Goal: Obtain resource: Download file/media

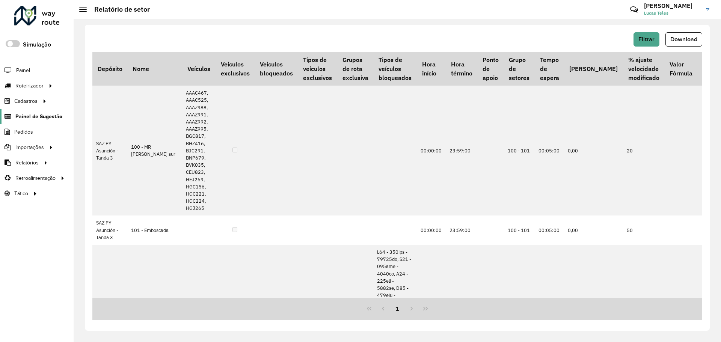
scroll to position [338, 0]
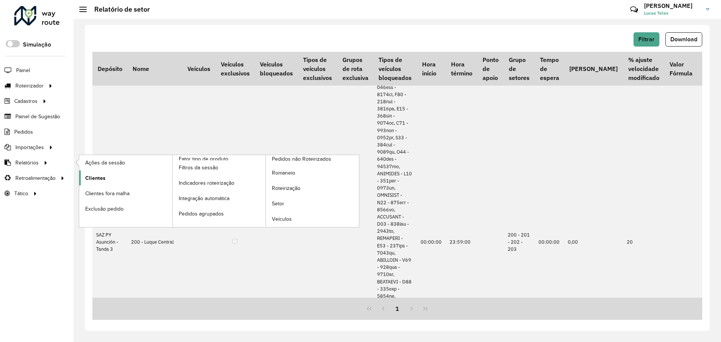
click at [106, 183] on link "Clientes" at bounding box center [125, 177] width 93 height 15
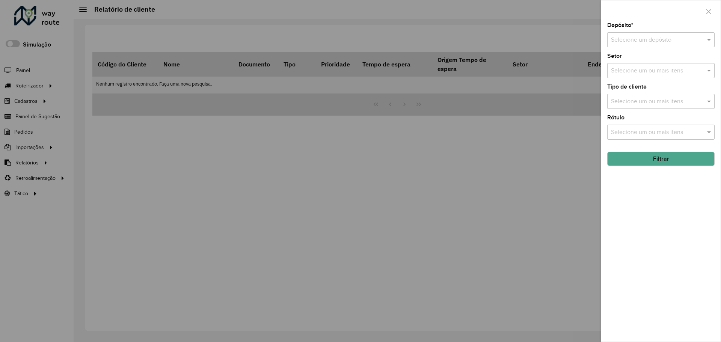
click at [628, 42] on input "text" at bounding box center [653, 40] width 85 height 9
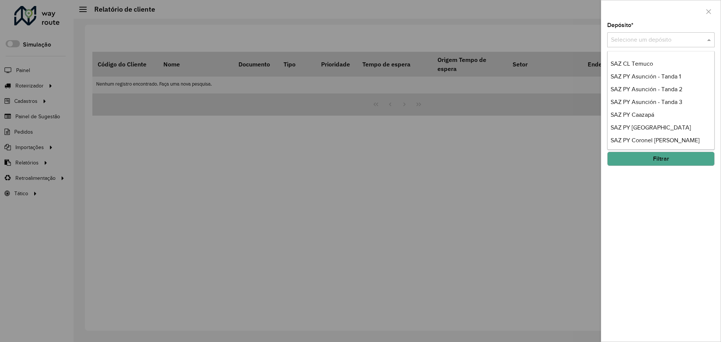
scroll to position [561, 0]
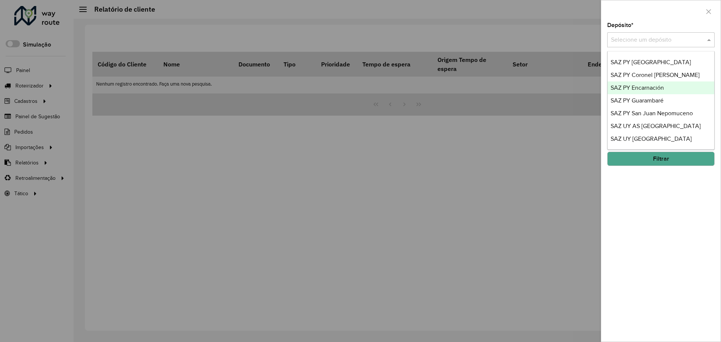
click at [641, 86] on span "SAZ PY Encarnación" at bounding box center [636, 87] width 53 height 6
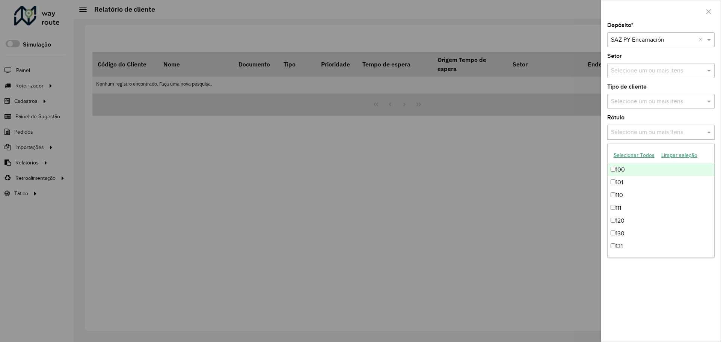
click at [623, 132] on input "text" at bounding box center [657, 132] width 96 height 9
click at [640, 98] on input "text" at bounding box center [657, 101] width 96 height 9
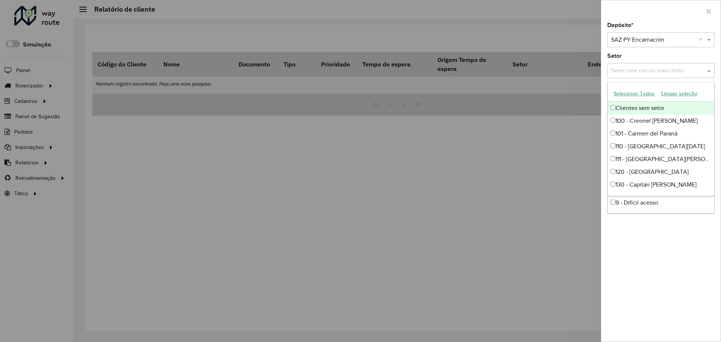
click at [646, 74] on input "text" at bounding box center [657, 70] width 96 height 9
drag, startPoint x: 636, startPoint y: 253, endPoint x: 645, endPoint y: 225, distance: 30.4
click at [637, 252] on div "Depósito * Selecione um depósito × SAZ PY Encarnación × Setor Selecione um ou m…" at bounding box center [660, 182] width 119 height 319
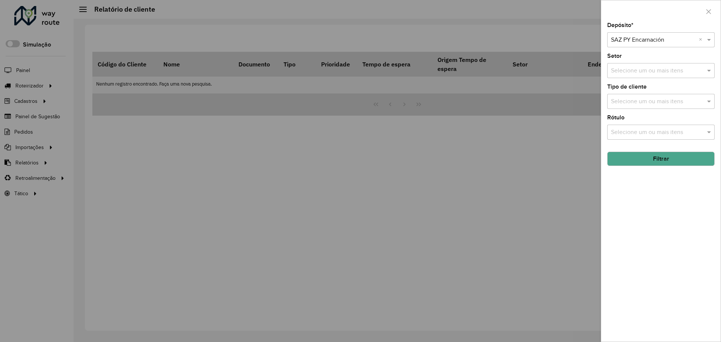
click at [650, 165] on button "Filtrar" at bounding box center [660, 159] width 107 height 14
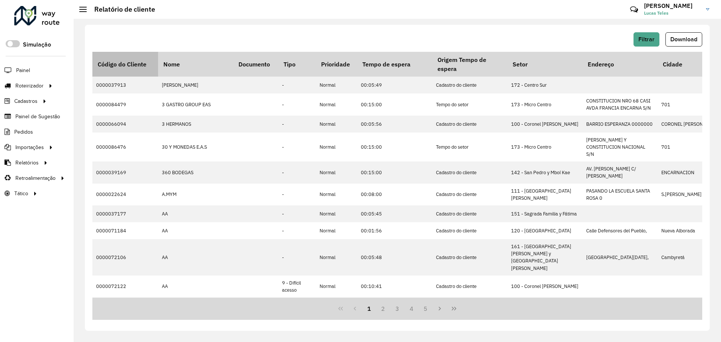
click at [137, 67] on th "Código do Cliente" at bounding box center [125, 64] width 66 height 25
click at [683, 39] on span "Download" at bounding box center [683, 39] width 27 height 6
